Goal: Task Accomplishment & Management: Manage account settings

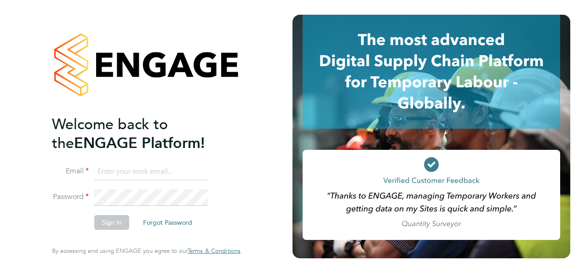
type input "[EMAIL_ADDRESS][DOMAIN_NAME]"
click at [103, 222] on button "Sign In" at bounding box center [111, 222] width 35 height 15
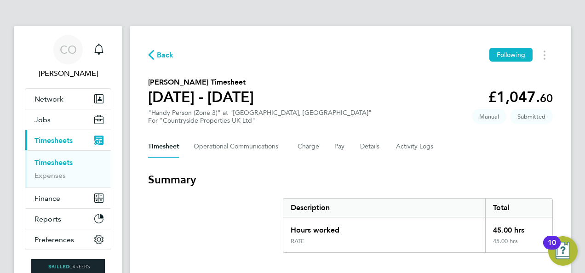
click at [64, 162] on link "Timesheets" at bounding box center [53, 162] width 38 height 9
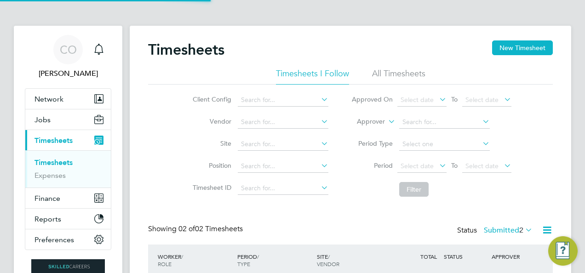
scroll to position [23, 80]
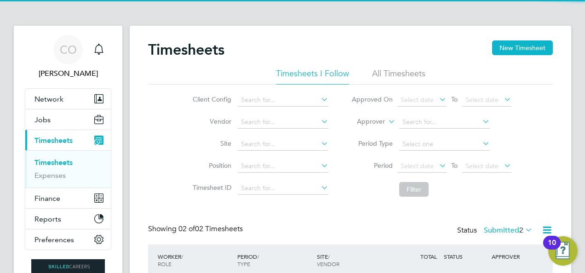
click at [527, 40] on div "Timesheets New Timesheet Timesheets I Follow All Timesheets Client Config Vendo…" at bounding box center [350, 191] width 441 height 330
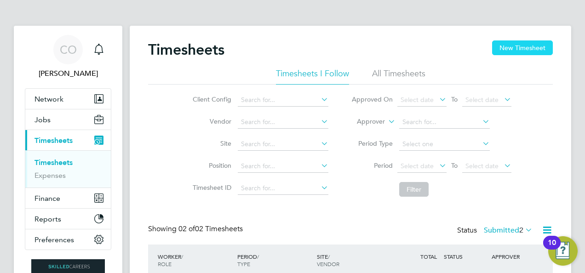
click at [501, 46] on button "New Timesheet" at bounding box center [522, 47] width 61 height 15
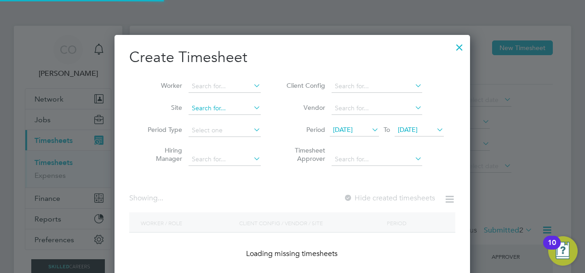
scroll to position [1722, 356]
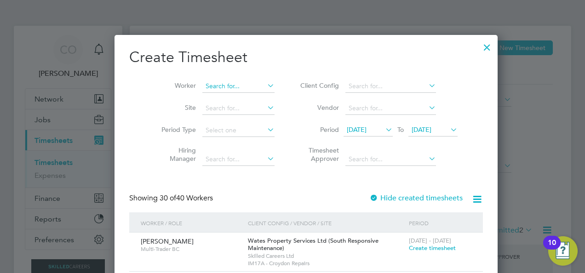
click at [209, 82] on input at bounding box center [238, 86] width 72 height 13
click at [215, 123] on b "[PERSON_NAME]" at bounding box center [218, 124] width 53 height 8
type input "[PERSON_NAME]"
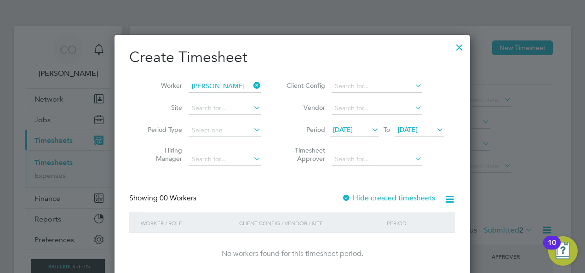
scroll to position [97, 0]
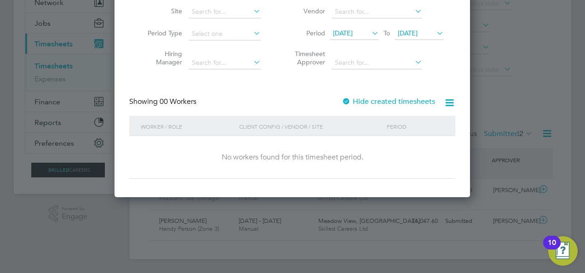
click at [370, 102] on label "Hide created timesheets" at bounding box center [388, 101] width 93 height 9
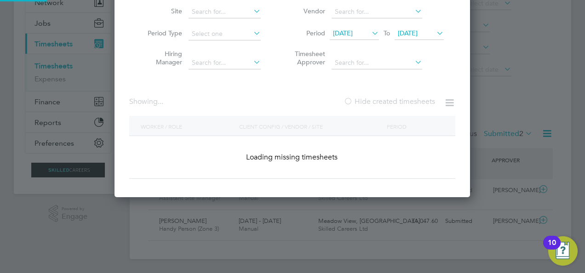
scroll to position [259, 356]
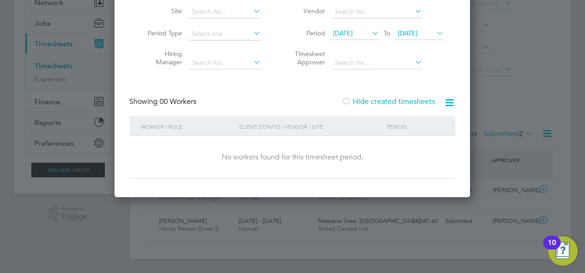
click at [415, 29] on span "[DATE]" at bounding box center [408, 33] width 20 height 8
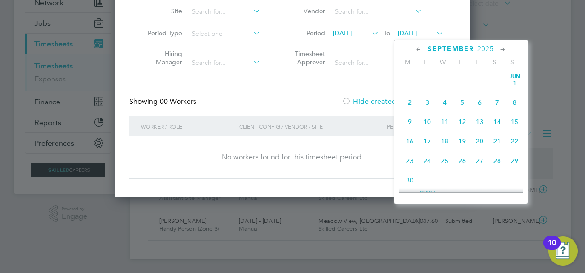
scroll to position [316, 0]
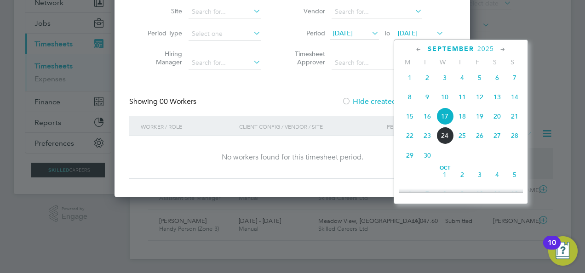
click at [520, 120] on span "21" at bounding box center [514, 116] width 17 height 17
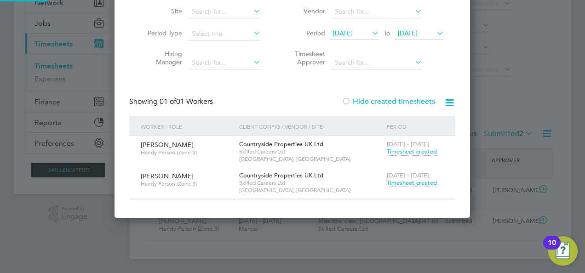
scroll to position [279, 356]
click at [414, 181] on span "Timesheet created" at bounding box center [412, 183] width 50 height 8
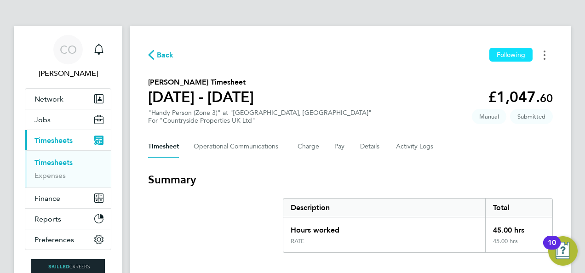
drag, startPoint x: 538, startPoint y: 54, endPoint x: 531, endPoint y: 59, distance: 8.2
click at [538, 55] on button "Timesheets Menu" at bounding box center [544, 55] width 17 height 14
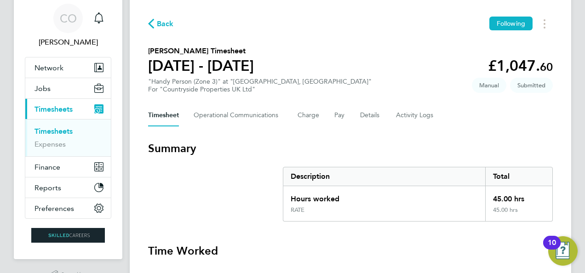
scroll to position [46, 0]
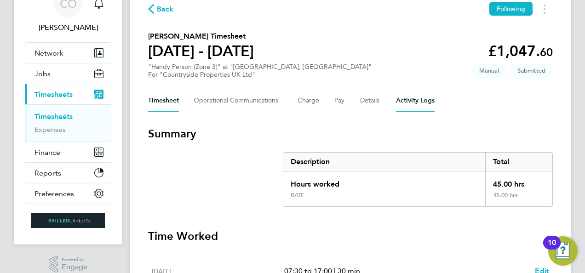
click at [396, 104] on Logs-tab "Activity Logs" at bounding box center [415, 101] width 39 height 22
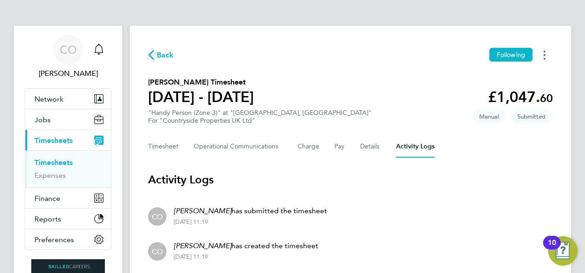
click at [541, 59] on button "Timesheets Menu" at bounding box center [544, 55] width 17 height 14
click at [359, 89] on section "[PERSON_NAME] Timesheet [DATE] - [DATE] £1,047. 60 "Handy Person (Zone 3)" at "…" at bounding box center [350, 101] width 404 height 48
click at [225, 145] on Communications-tab "Operational Communications" at bounding box center [238, 147] width 89 height 22
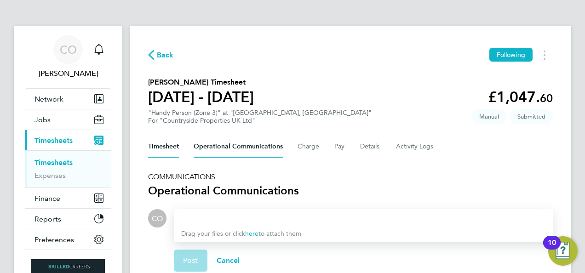
click at [176, 146] on button "Timesheet" at bounding box center [163, 147] width 31 height 22
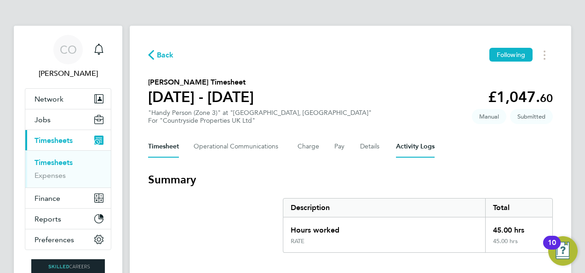
click at [403, 149] on Logs-tab "Activity Logs" at bounding box center [415, 147] width 39 height 22
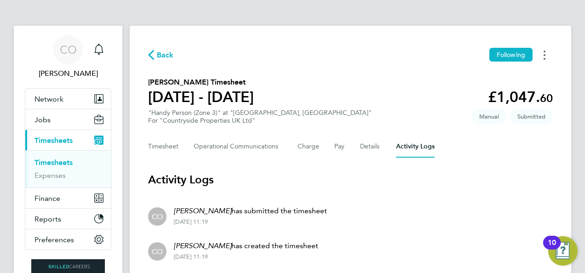
click at [540, 51] on button "Timesheets Menu" at bounding box center [544, 55] width 17 height 14
click at [383, 74] on div "Back Following [PERSON_NAME] as absent Download timesheet [PERSON_NAME] Timeshe…" at bounding box center [350, 158] width 441 height 264
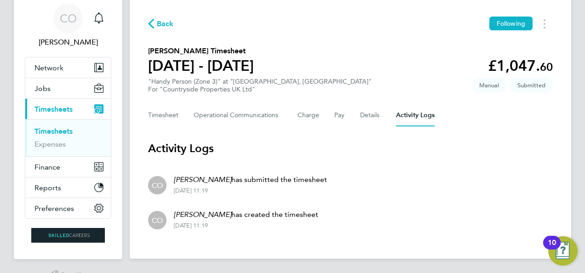
scroll to position [46, 0]
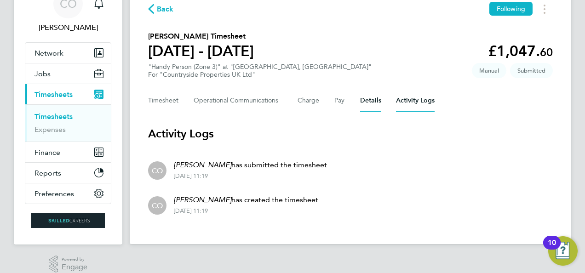
click at [363, 101] on button "Details" at bounding box center [370, 101] width 21 height 22
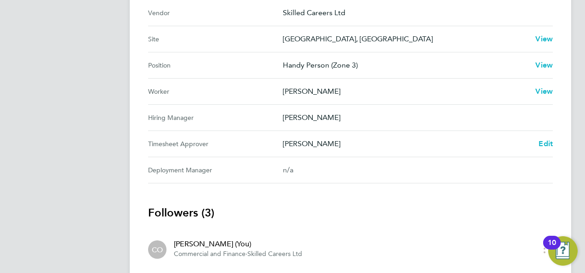
scroll to position [362, 0]
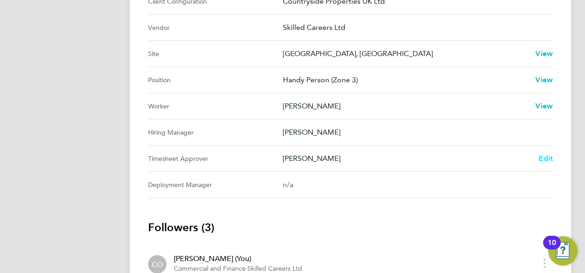
click at [550, 154] on span "Edit" at bounding box center [545, 158] width 14 height 9
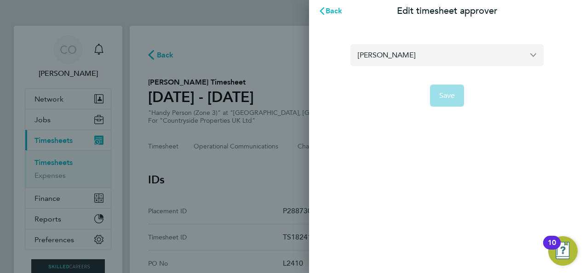
click at [453, 63] on input "[PERSON_NAME]" at bounding box center [446, 55] width 193 height 22
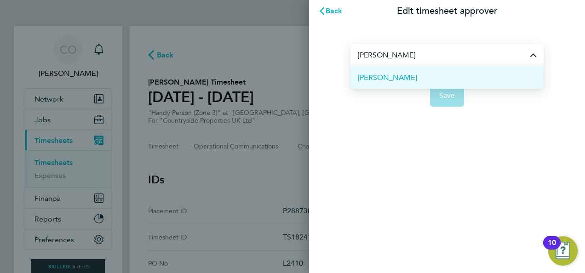
click at [437, 69] on li "[PERSON_NAME]" at bounding box center [446, 77] width 193 height 23
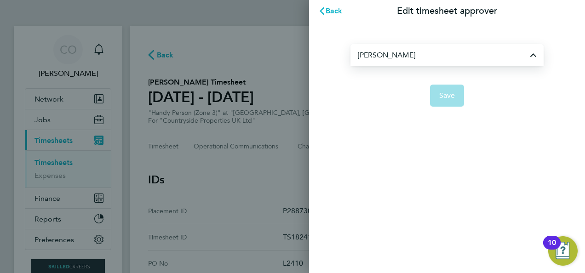
type input "[PERSON_NAME]"
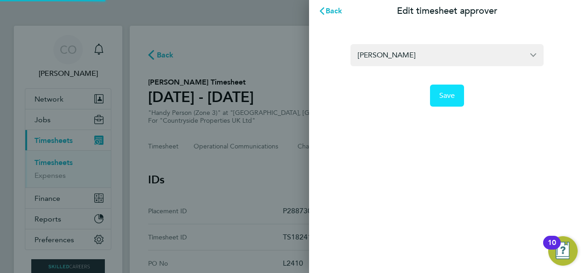
click at [446, 98] on span "Save" at bounding box center [447, 95] width 16 height 9
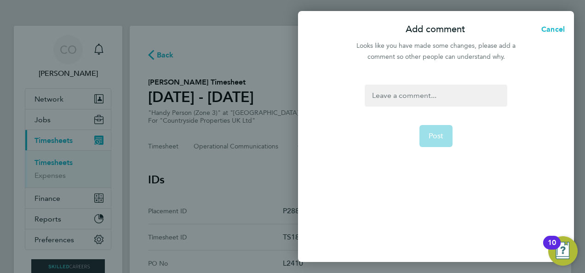
click at [434, 97] on div at bounding box center [436, 96] width 142 height 22
drag, startPoint x: 399, startPoint y: 107, endPoint x: 393, endPoint y: 99, distance: 10.5
click at [399, 107] on form "Post" at bounding box center [435, 140] width 149 height 111
click at [392, 98] on div at bounding box center [436, 96] width 142 height 22
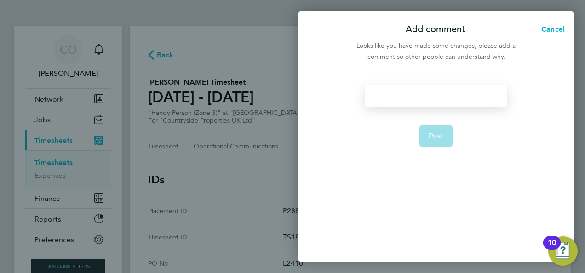
click at [392, 98] on div at bounding box center [436, 96] width 142 height 22
click at [450, 137] on button "Post" at bounding box center [436, 136] width 34 height 22
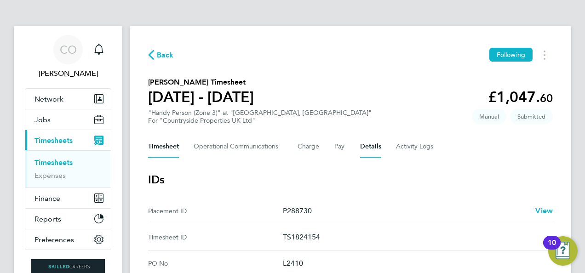
click at [171, 149] on button "Timesheet" at bounding box center [163, 147] width 31 height 22
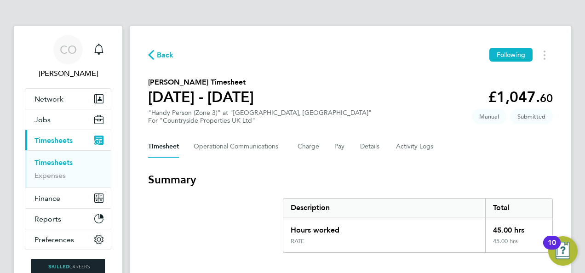
click at [156, 53] on span "Back" at bounding box center [161, 54] width 26 height 9
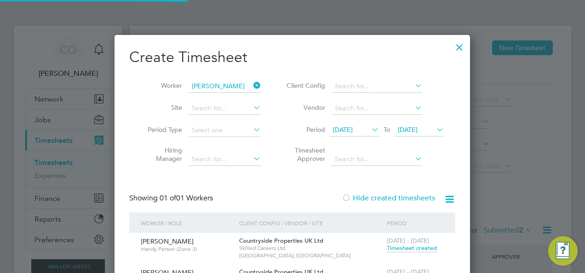
scroll to position [23, 80]
click at [459, 49] on div at bounding box center [459, 45] width 17 height 17
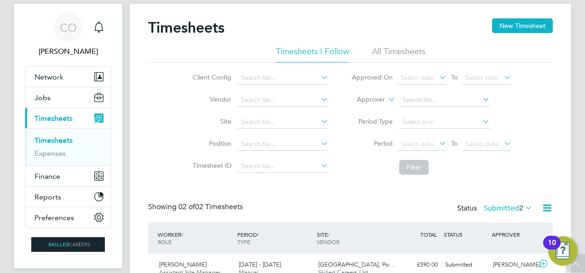
scroll to position [0, 0]
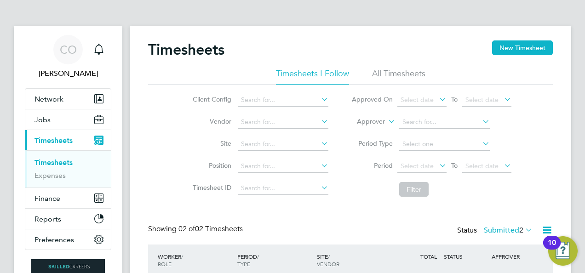
click at [57, 136] on span "Timesheets" at bounding box center [53, 140] width 38 height 9
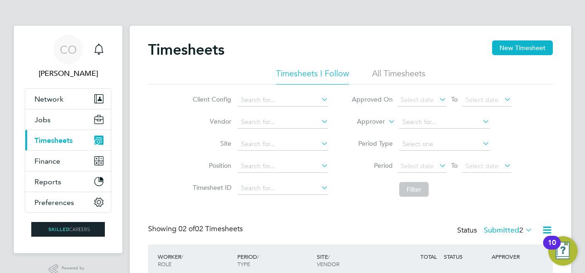
click at [57, 136] on span "Timesheets" at bounding box center [53, 140] width 38 height 9
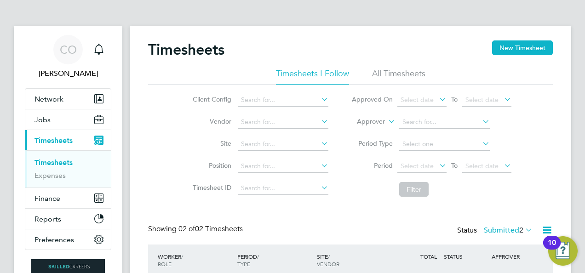
click at [57, 158] on link "Timesheets" at bounding box center [53, 162] width 38 height 9
click at [59, 159] on link "Timesheets" at bounding box center [53, 162] width 38 height 9
click at [524, 44] on button "New Timesheet" at bounding box center [522, 47] width 61 height 15
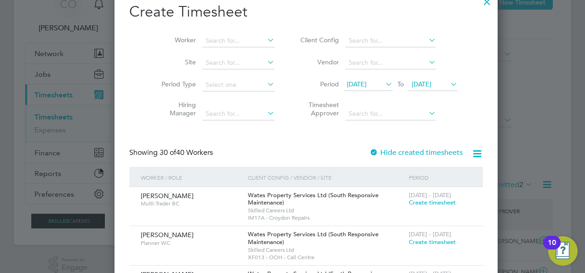
scroll to position [46, 0]
click at [411, 81] on span "[DATE]" at bounding box center [421, 84] width 20 height 8
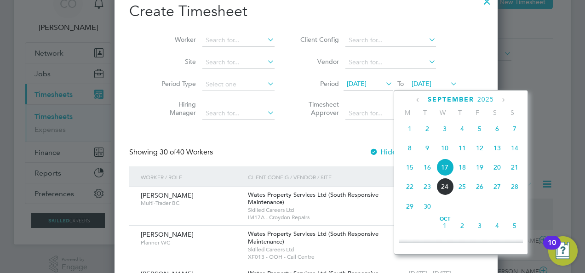
click at [515, 172] on span "21" at bounding box center [514, 167] width 17 height 17
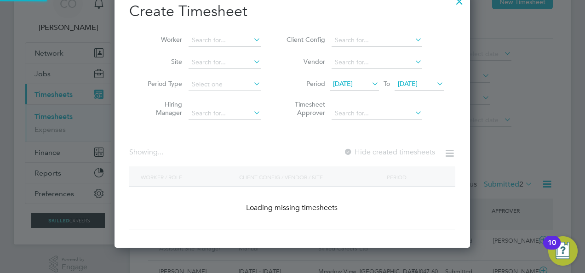
scroll to position [0, 0]
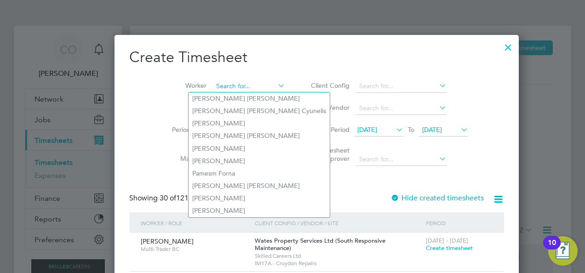
click at [213, 84] on input at bounding box center [249, 86] width 72 height 13
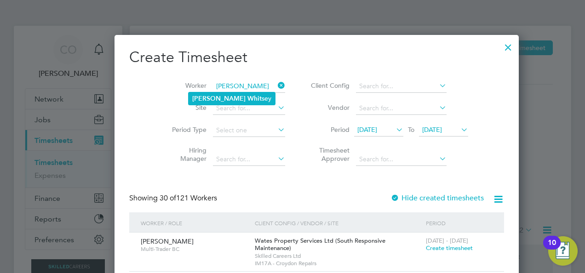
click at [247, 95] on b "Whit" at bounding box center [254, 99] width 14 height 8
type input "[PERSON_NAME]"
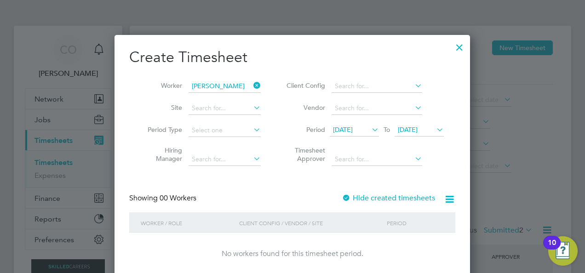
click at [374, 197] on label "Hide created timesheets" at bounding box center [388, 198] width 93 height 9
click at [411, 133] on span "[DATE]" at bounding box center [408, 129] width 20 height 8
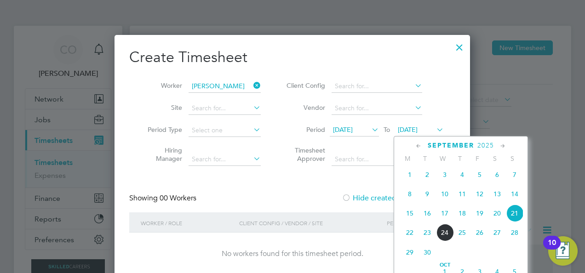
click at [511, 220] on span "21" at bounding box center [514, 213] width 17 height 17
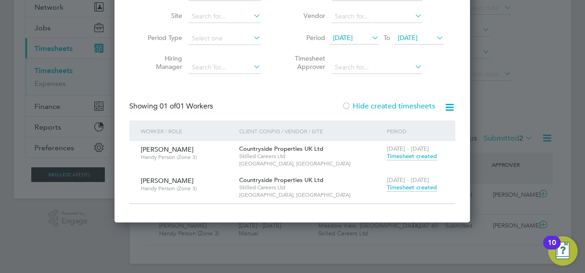
click at [417, 188] on span "Timesheet created" at bounding box center [412, 187] width 50 height 8
